Goal: Information Seeking & Learning: Learn about a topic

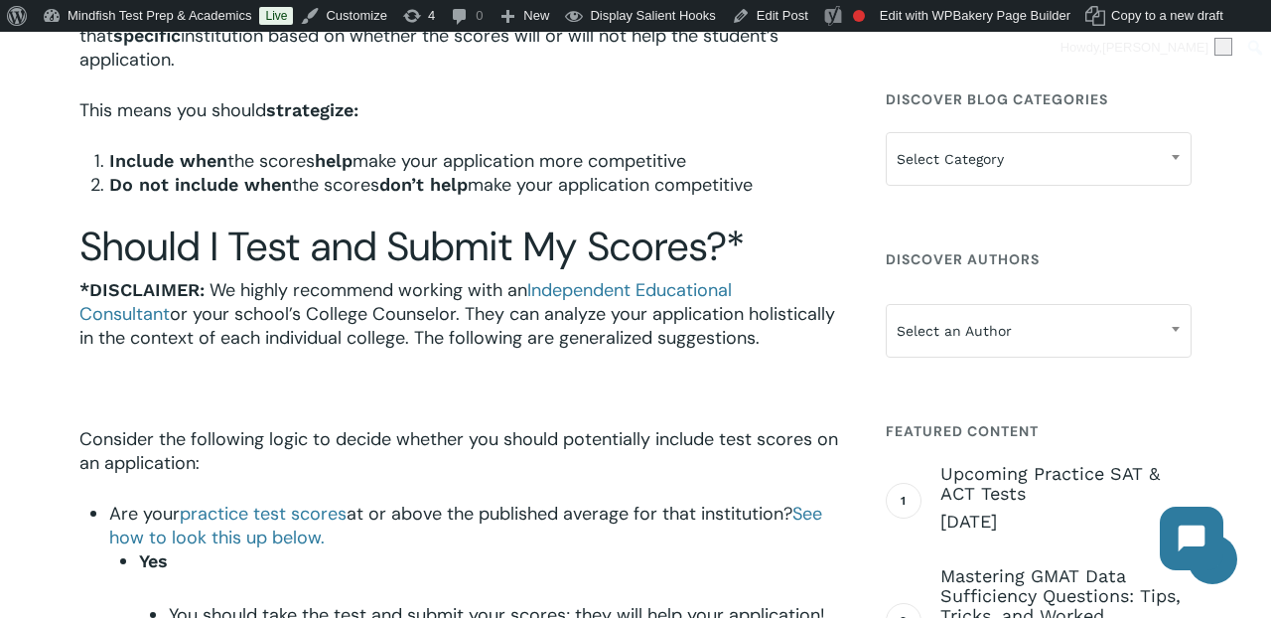
scroll to position [577, 0]
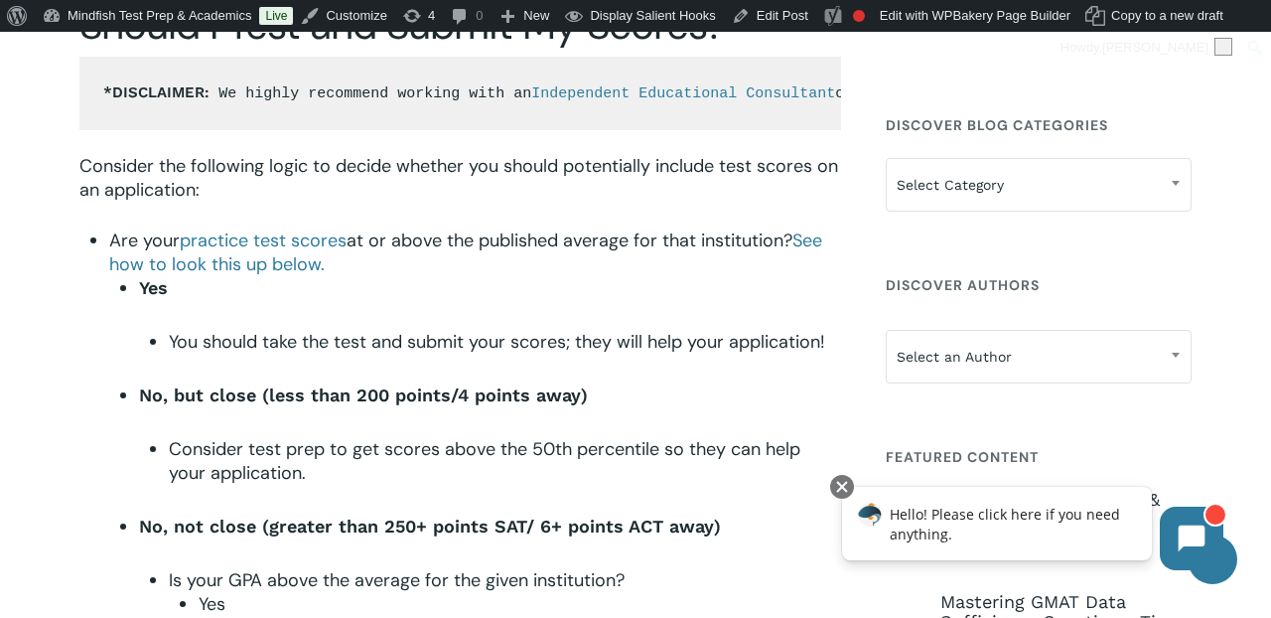
scroll to position [690, 0]
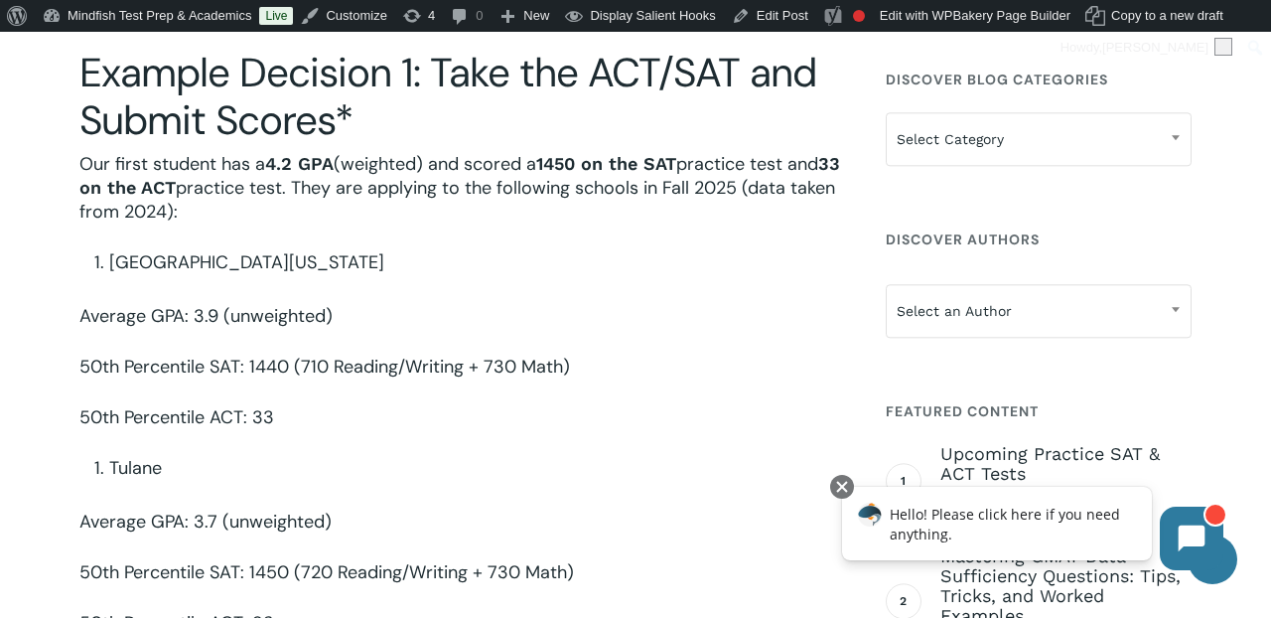
scroll to position [1577, 0]
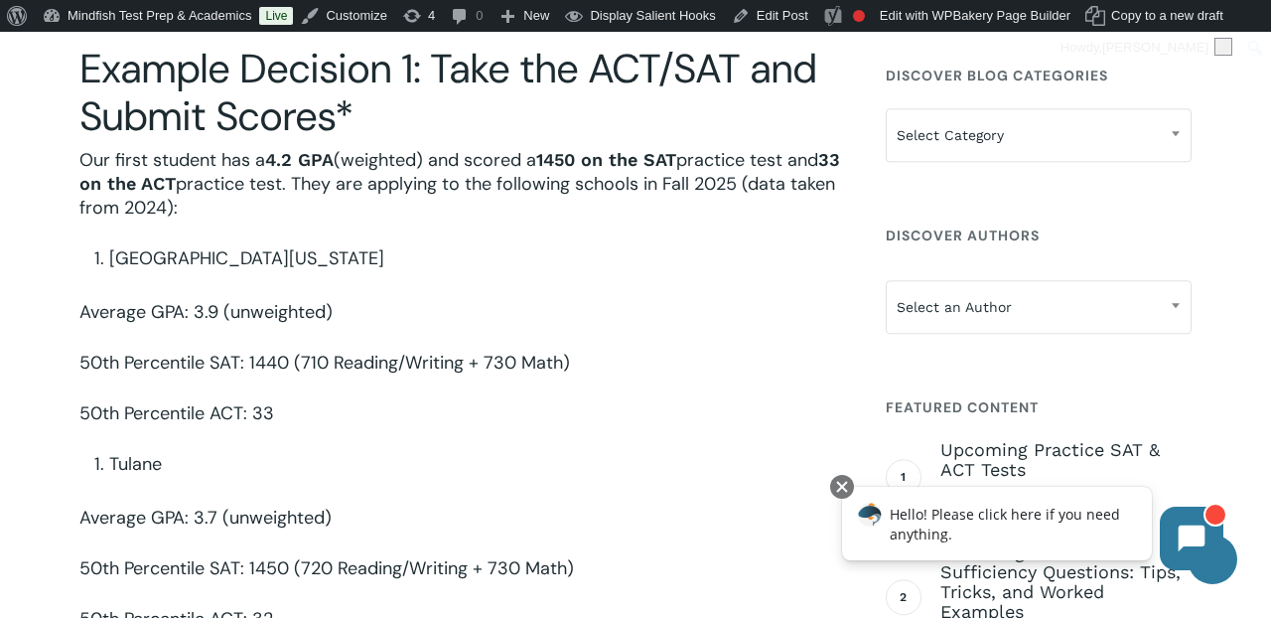
click at [532, 246] on li "University of Michigan" at bounding box center [475, 258] width 732 height 24
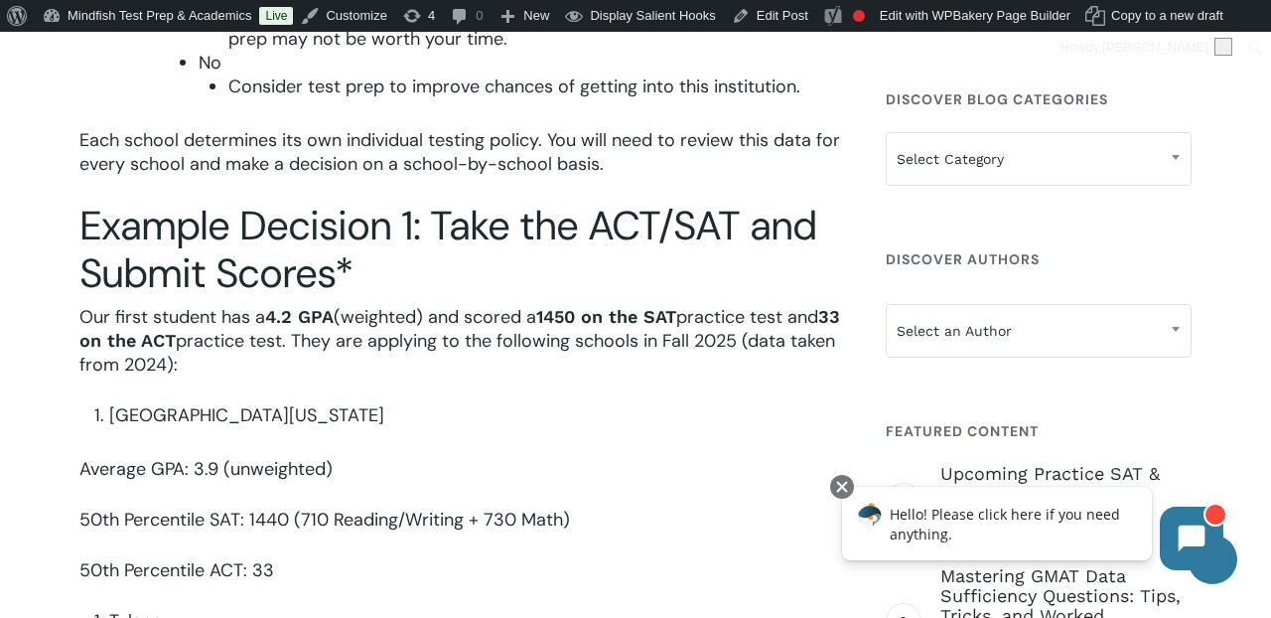
scroll to position [1410, 0]
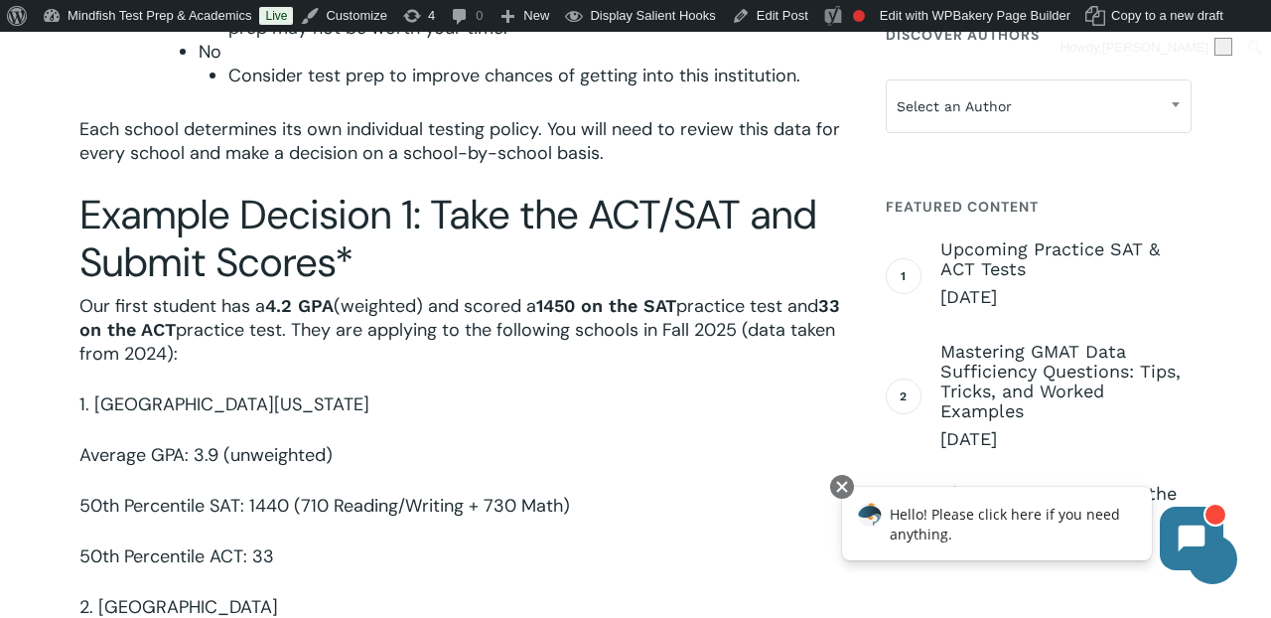
scroll to position [1511, 0]
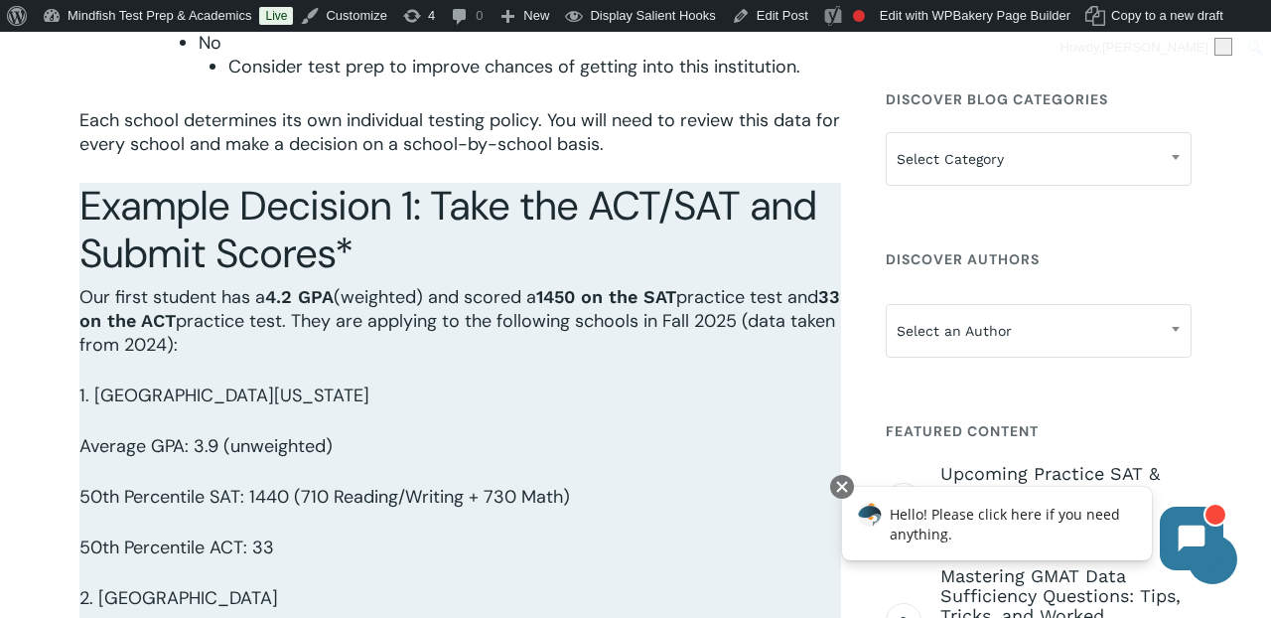
scroll to position [1274, 0]
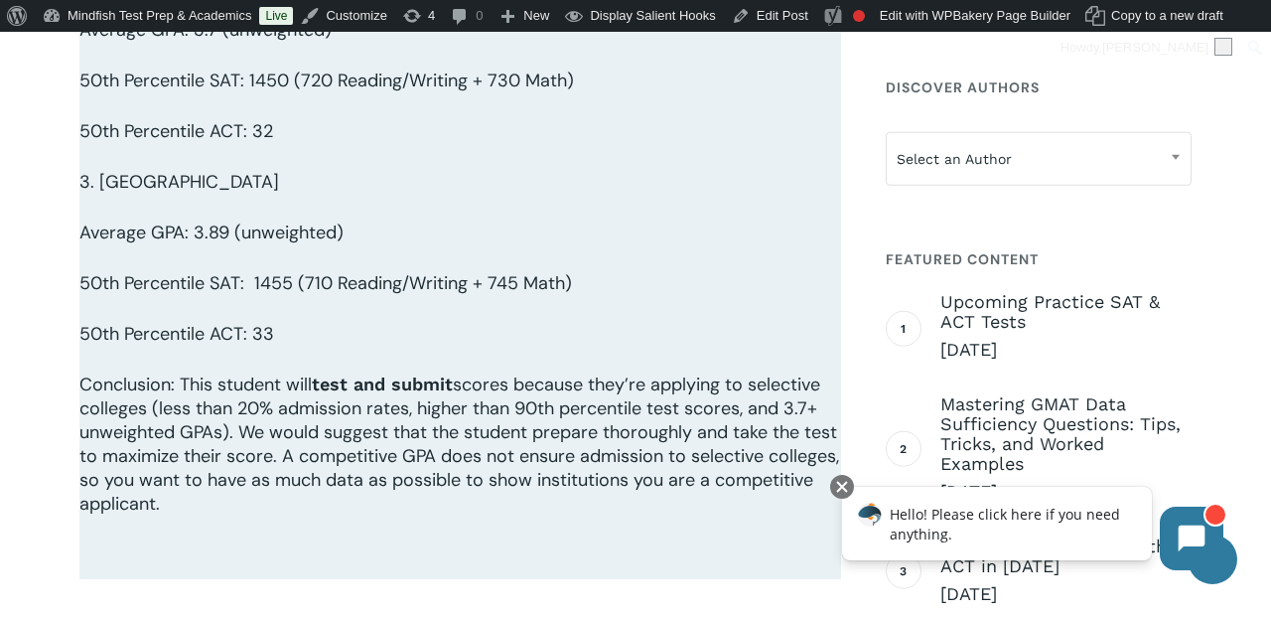
scroll to position [2476, 0]
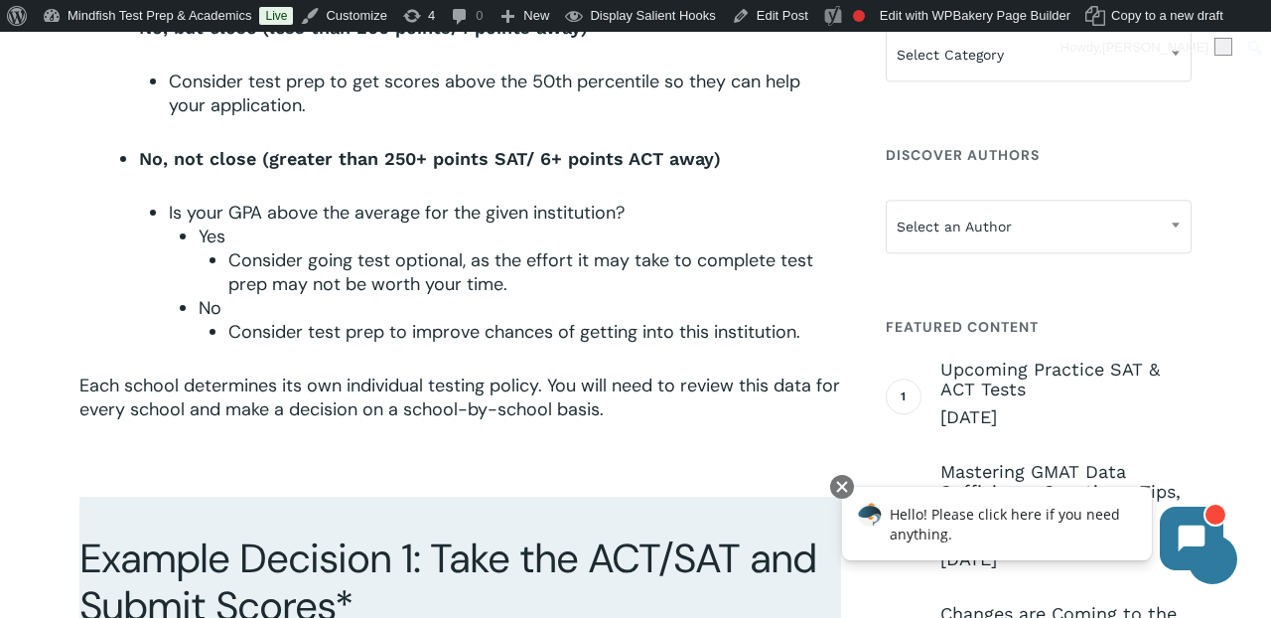
scroll to position [1183, 0]
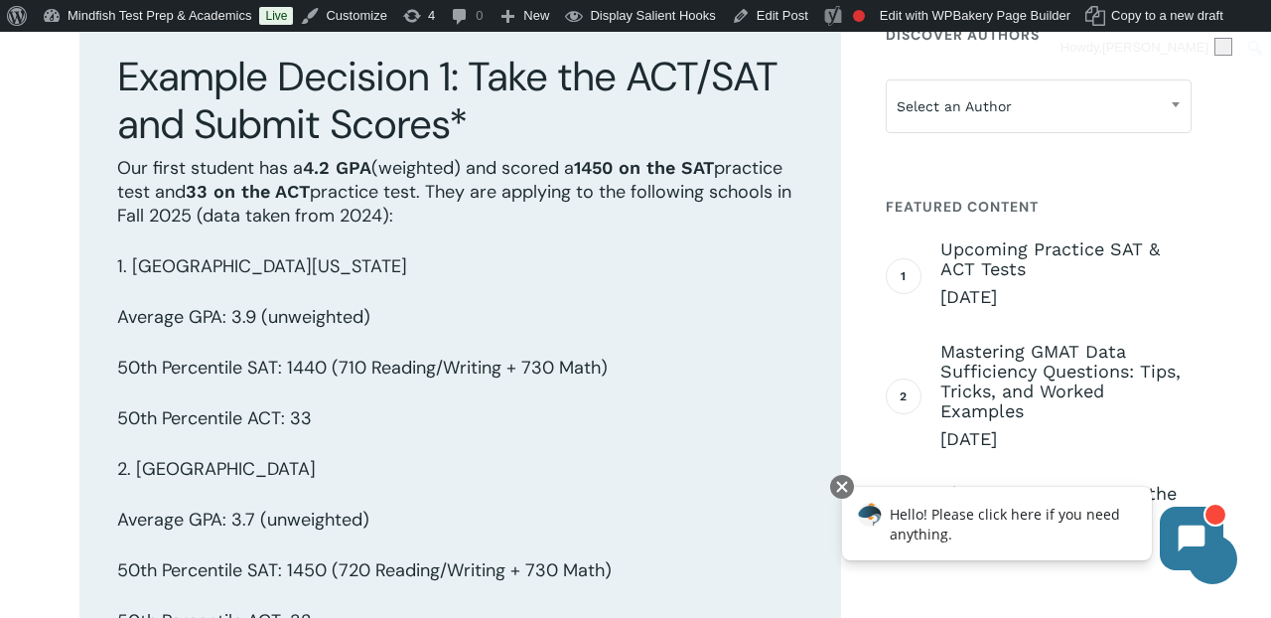
scroll to position [1680, 0]
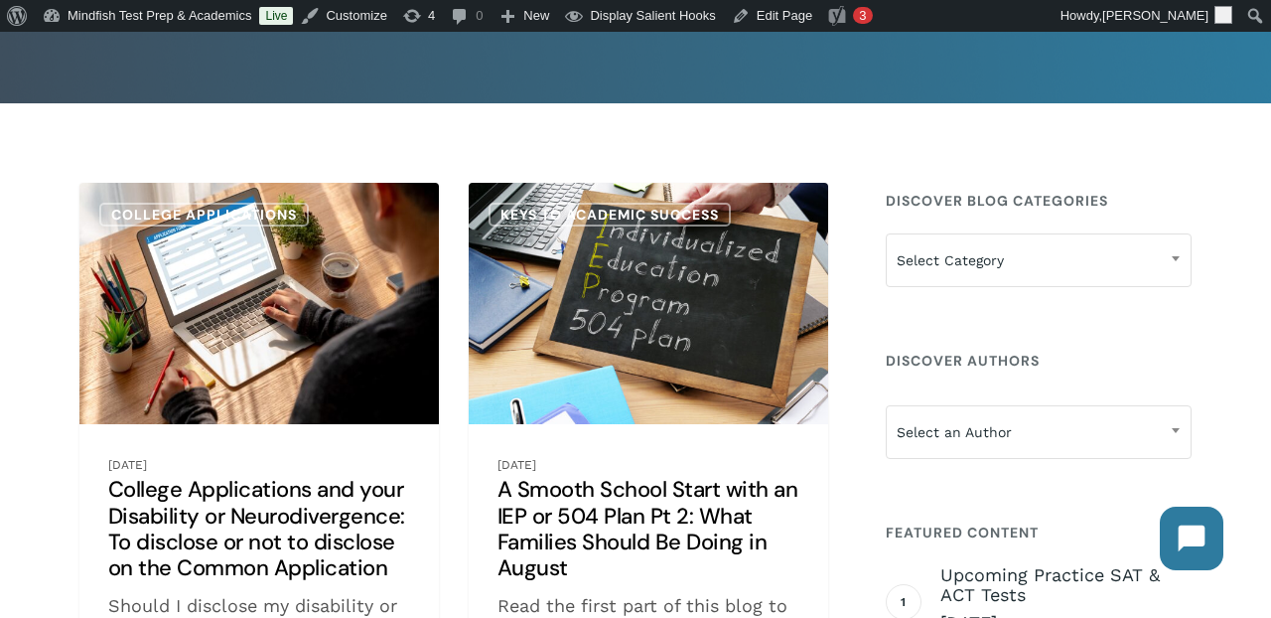
scroll to position [228, 0]
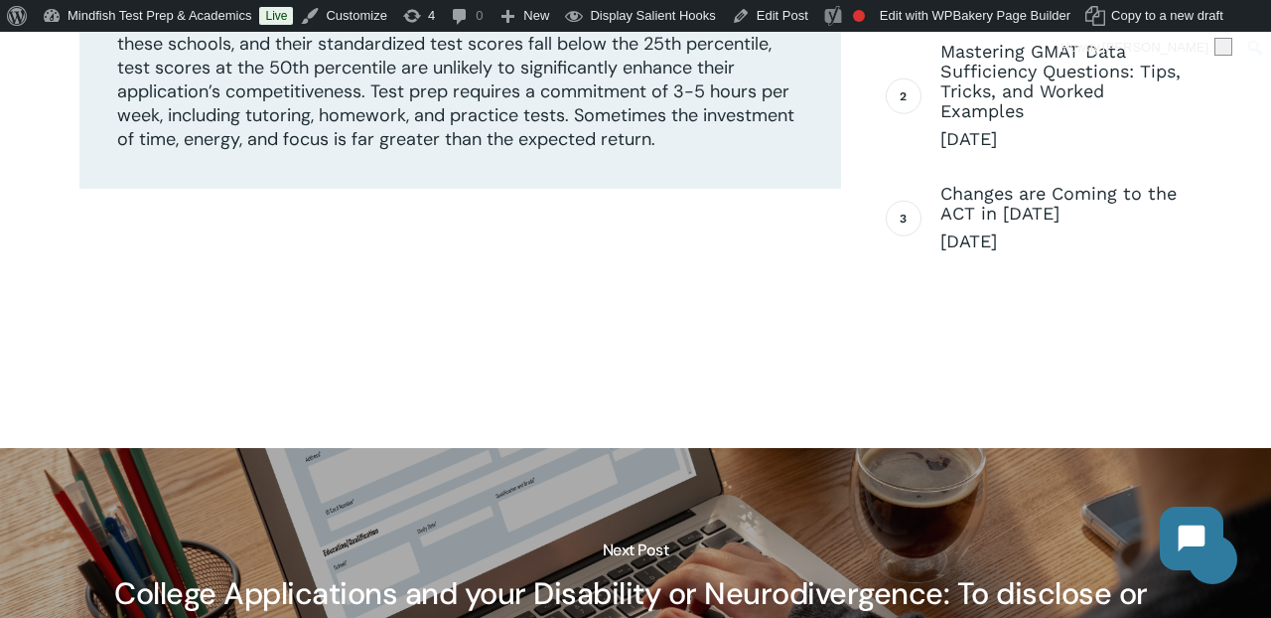
scroll to position [3847, 0]
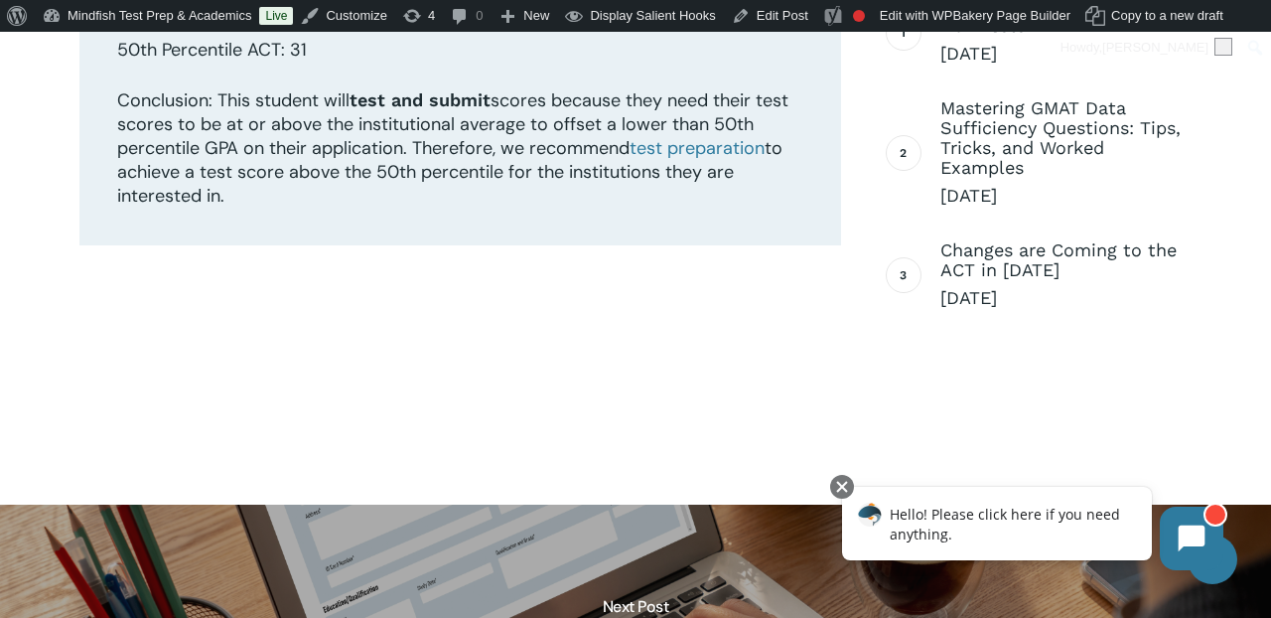
scroll to position [4909, 0]
